Goal: Find specific page/section: Find specific page/section

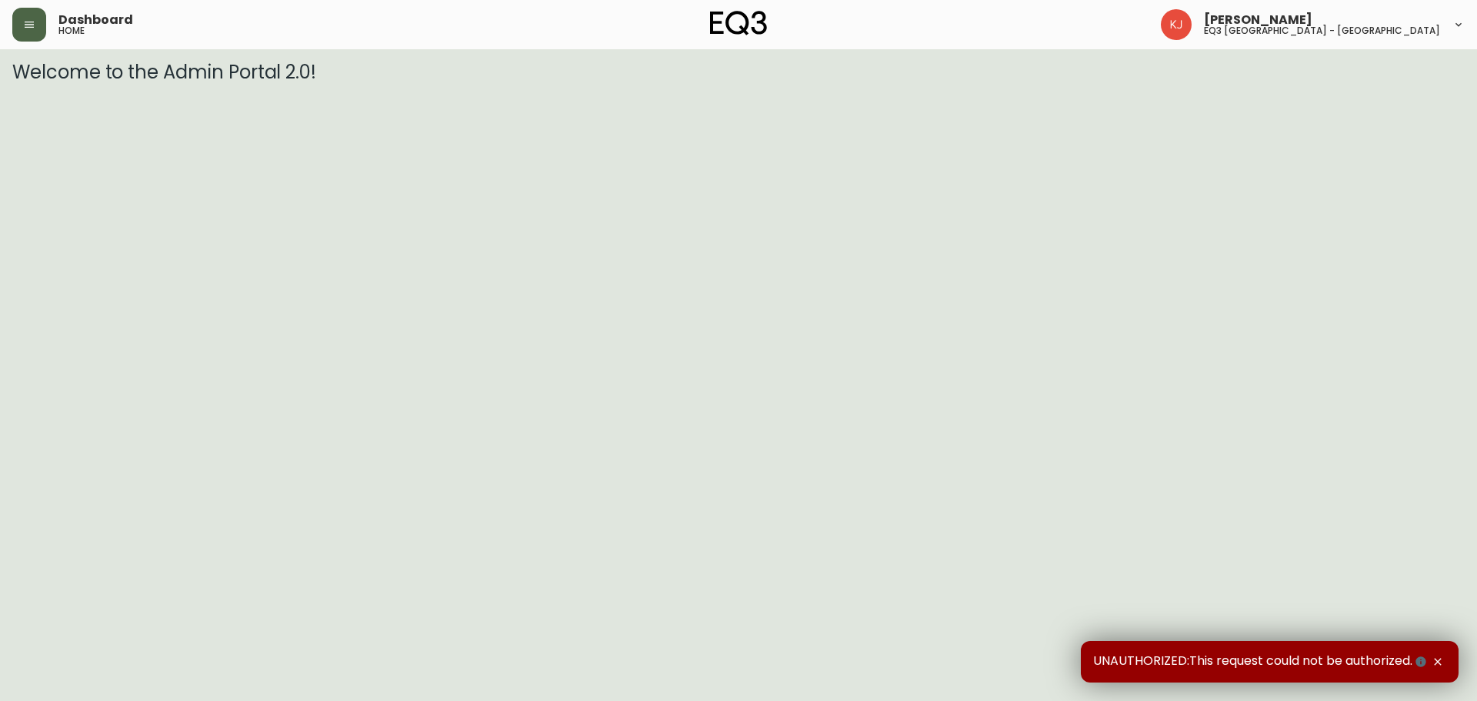
click at [35, 28] on icon "button" at bounding box center [29, 24] width 12 height 12
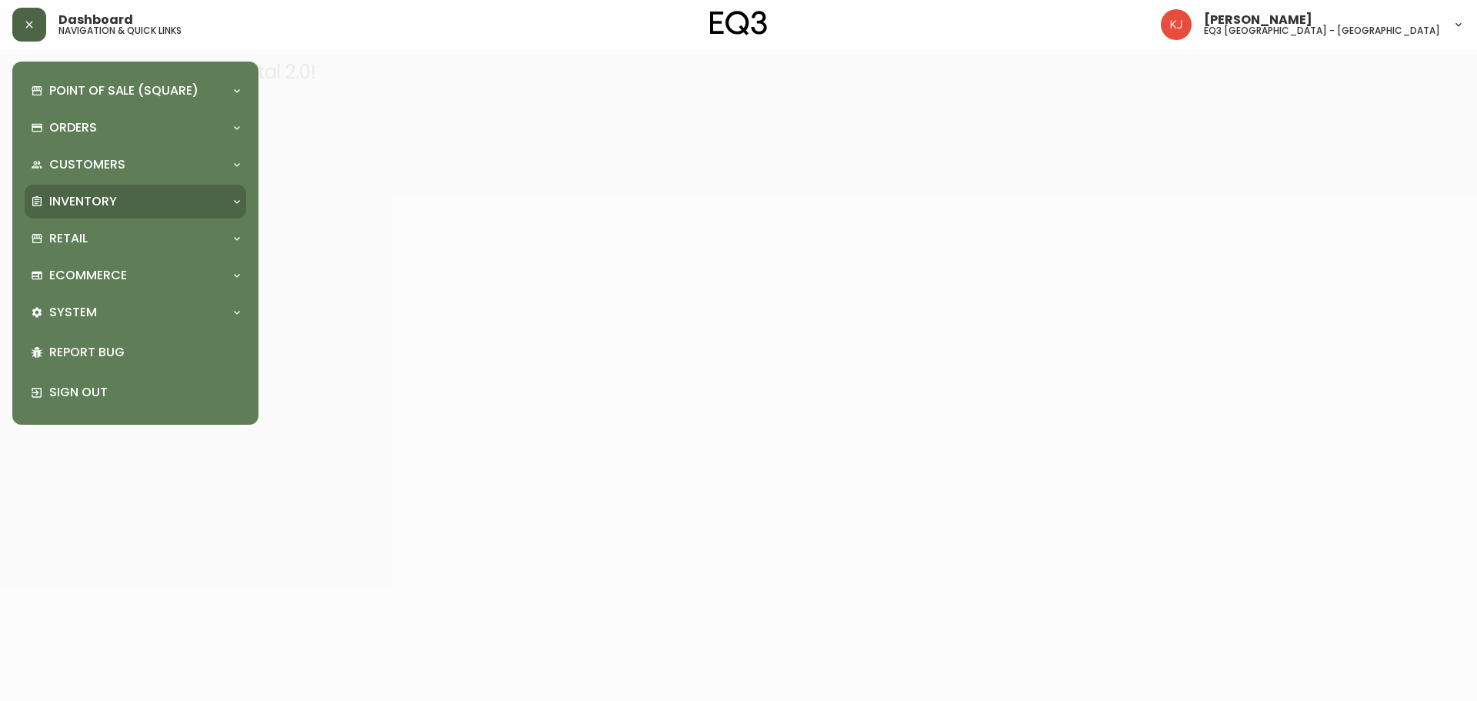
click at [72, 205] on p "Inventory" at bounding box center [83, 201] width 68 height 17
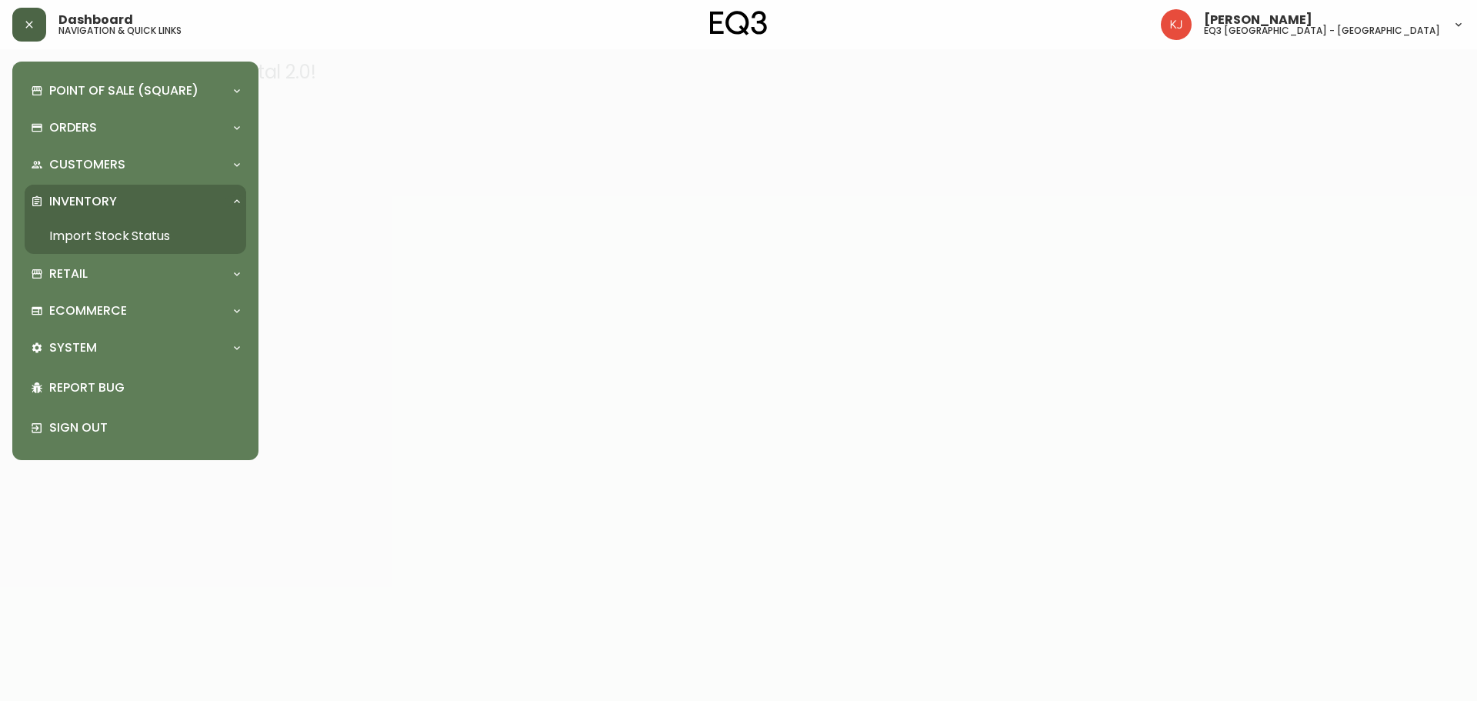
click at [75, 234] on link "Import Stock Status" at bounding box center [136, 236] width 222 height 35
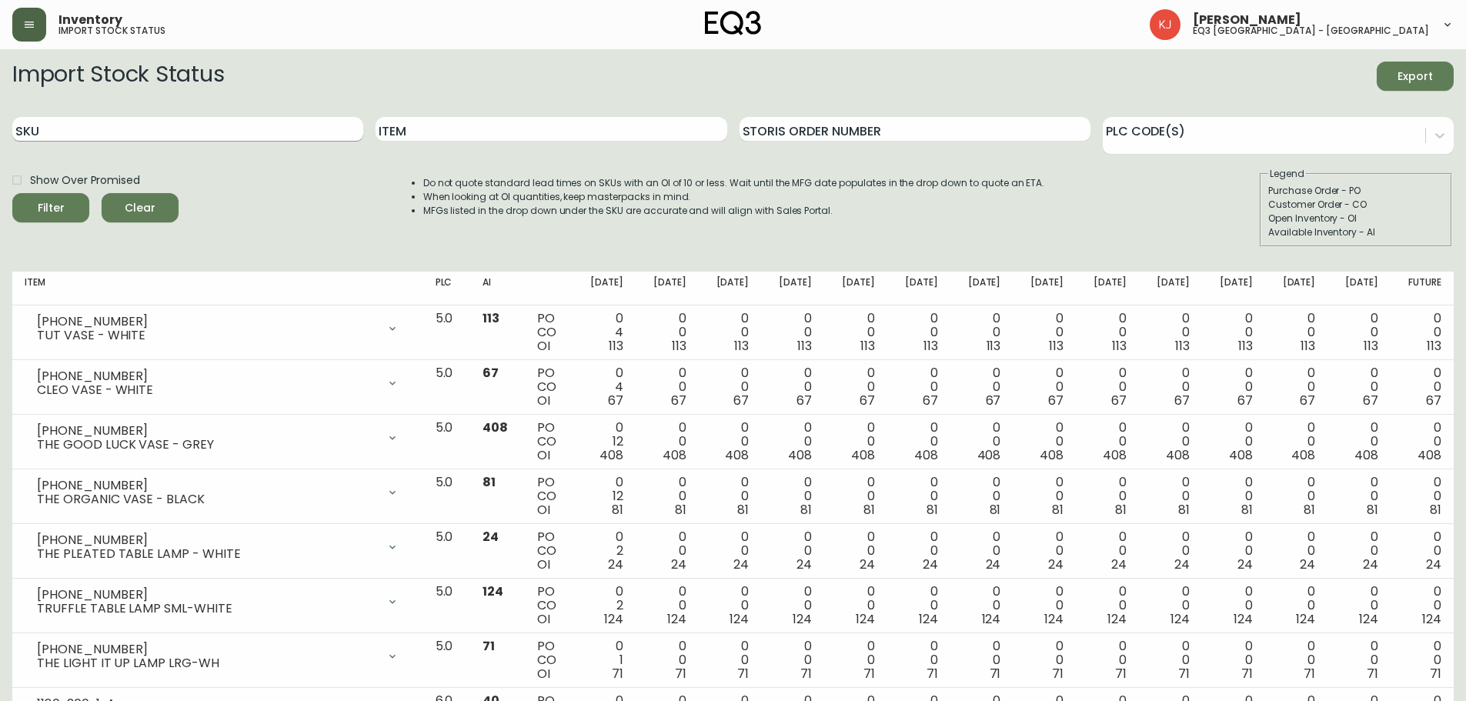
click at [163, 122] on input "SKU" at bounding box center [187, 129] width 351 height 25
paste input "3020-410-25-A"
click at [12, 193] on button "Filter" at bounding box center [50, 207] width 77 height 29
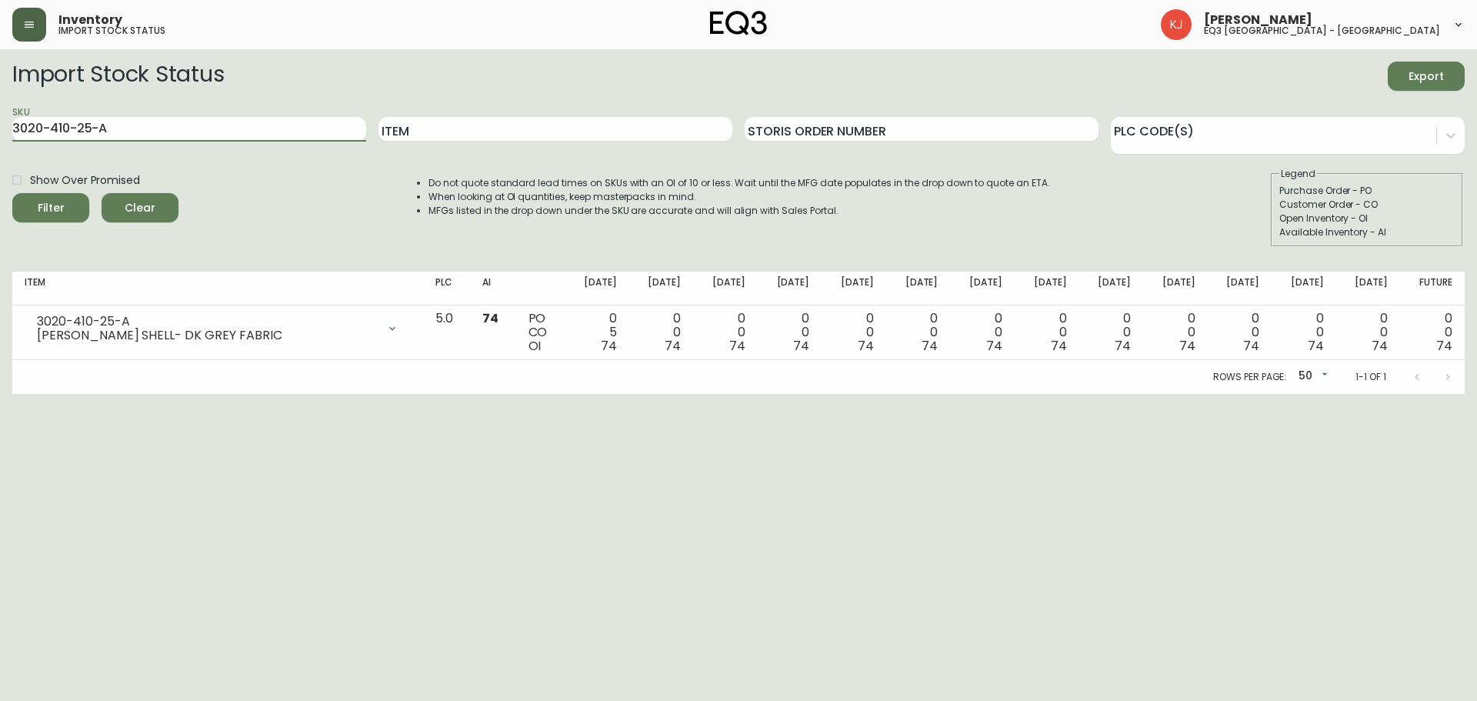
drag, startPoint x: 149, startPoint y: 122, endPoint x: 0, endPoint y: 136, distance: 149.9
click at [0, 136] on main "Import Stock Status Export SKU 3020-410-25-A Item Storis Order Number PLC Code(…" at bounding box center [738, 221] width 1477 height 345
paste input "00-4-B"
click at [12, 193] on button "Filter" at bounding box center [50, 207] width 77 height 29
type input "3"
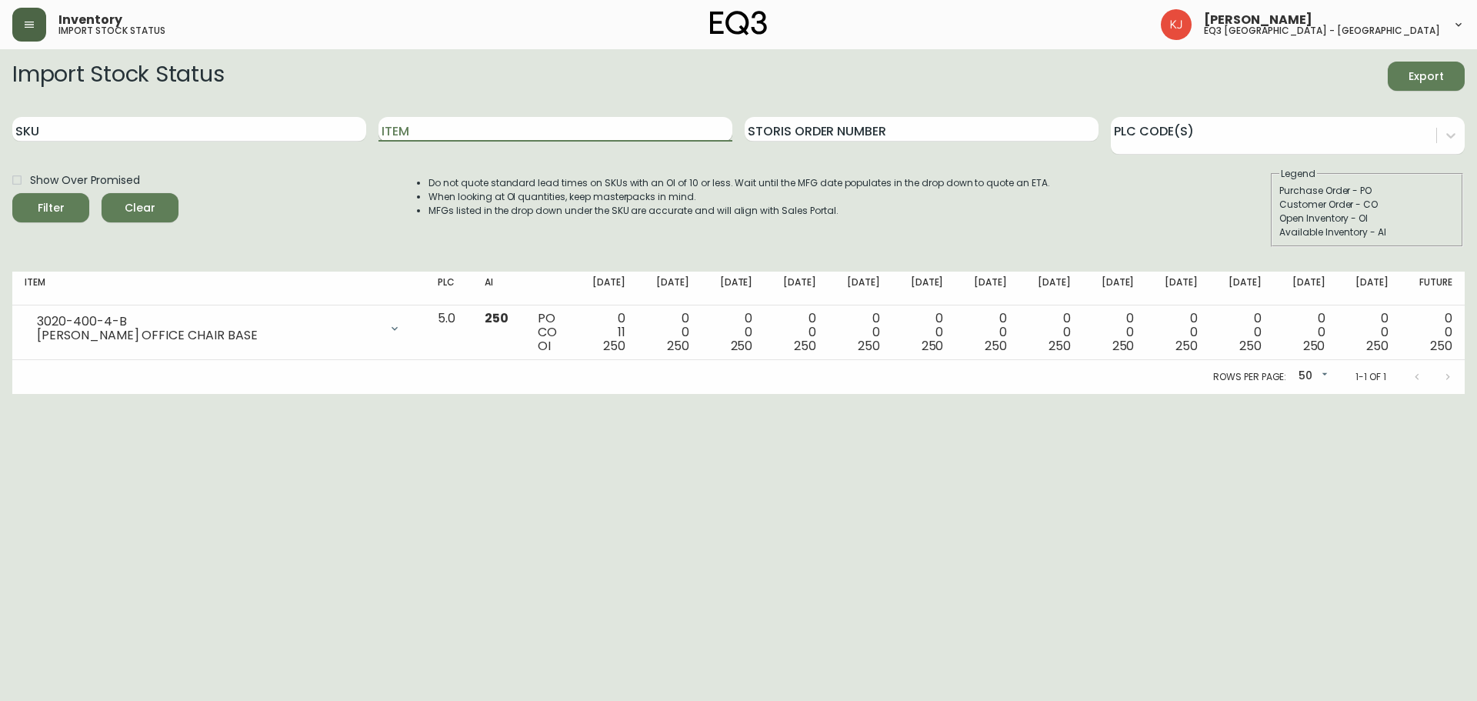
click at [415, 138] on input "Item" at bounding box center [556, 129] width 354 height 25
type input "[PERSON_NAME]"
click at [12, 193] on button "Filter" at bounding box center [50, 207] width 77 height 29
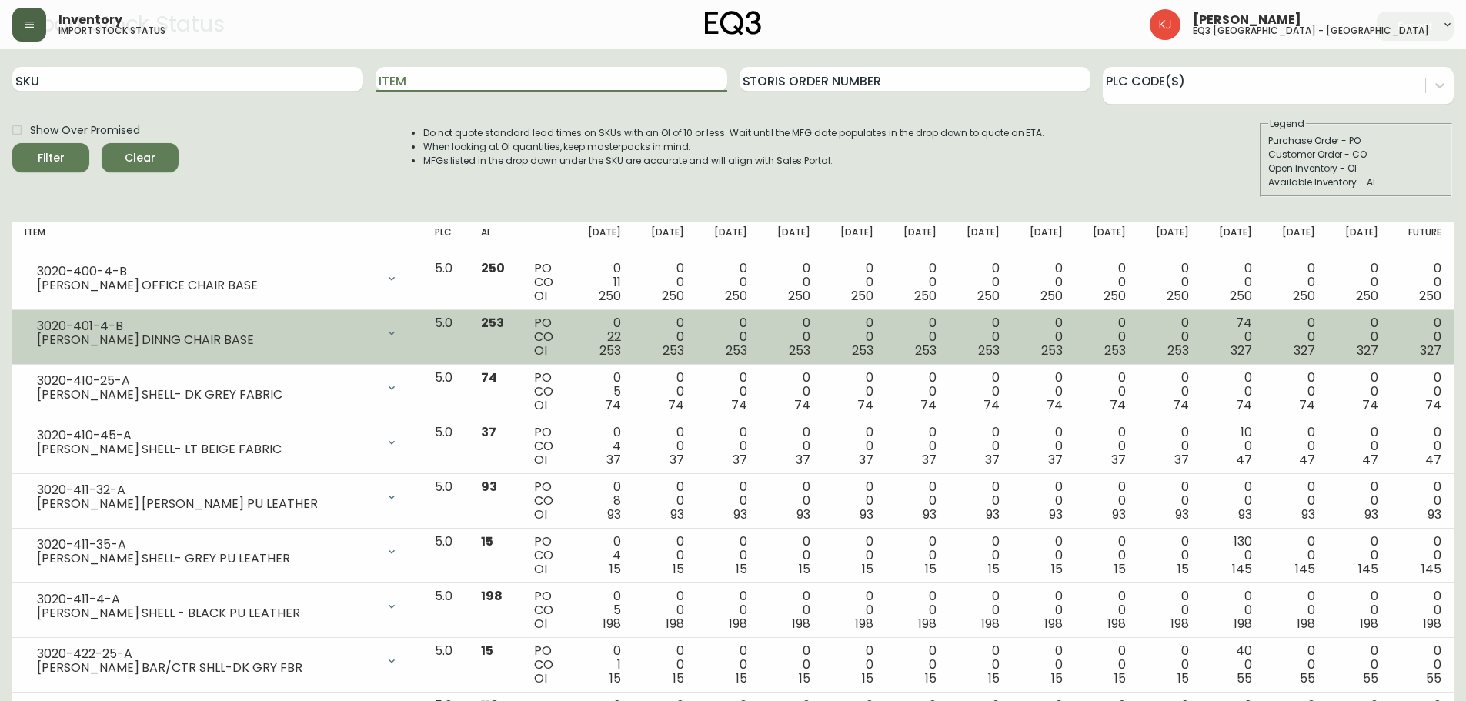
scroll to position [77, 0]
